Goal: Find contact information: Find contact information

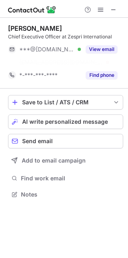
scroll to position [176, 128]
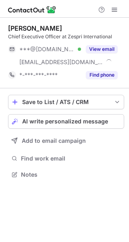
scroll to position [169, 129]
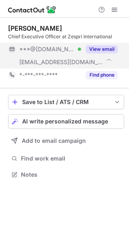
click at [92, 48] on button "View email" at bounding box center [102, 49] width 32 height 8
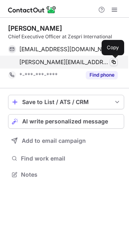
click at [113, 61] on span at bounding box center [114, 62] width 6 height 6
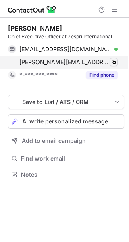
click at [114, 61] on span at bounding box center [114, 62] width 6 height 6
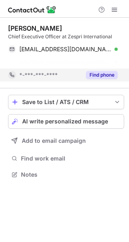
scroll to position [156, 129]
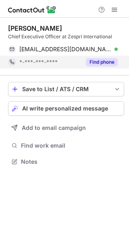
click at [92, 65] on button "Find phone" at bounding box center [102, 62] width 32 height 8
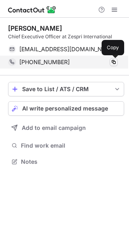
click at [114, 59] on span at bounding box center [114, 62] width 6 height 6
